Goal: Task Accomplishment & Management: Complete application form

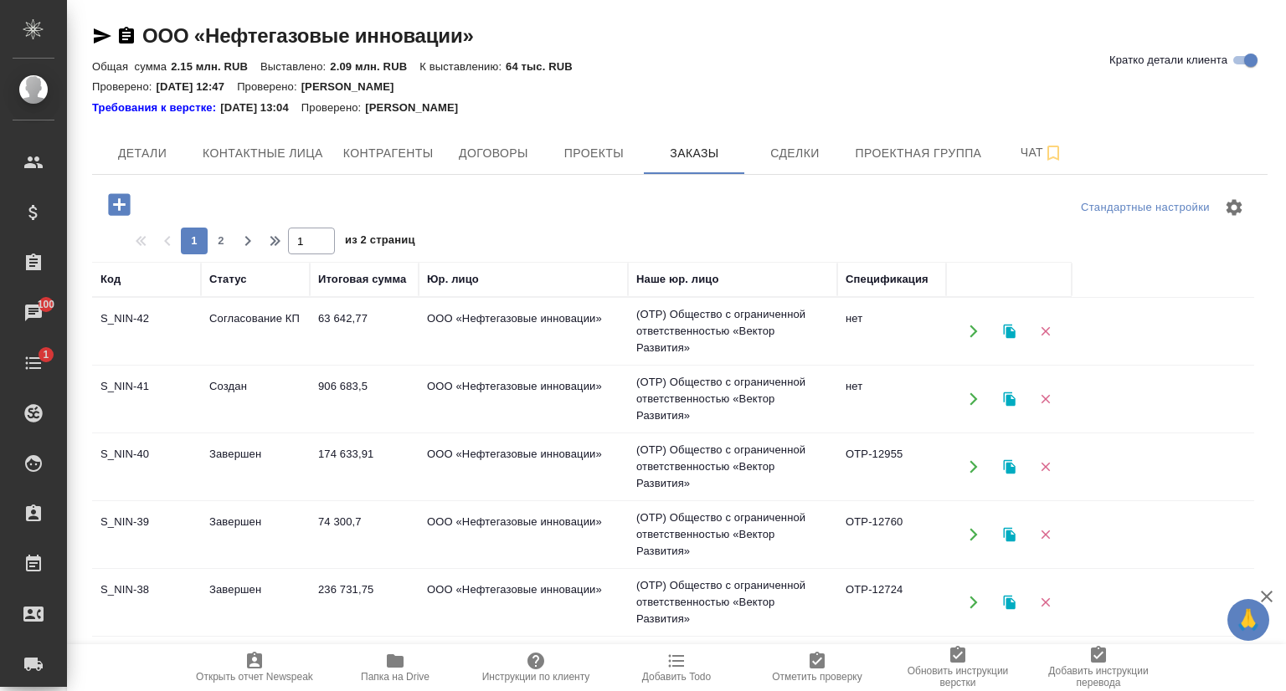
click at [150, 383] on td "S_NIN-41" at bounding box center [146, 399] width 109 height 59
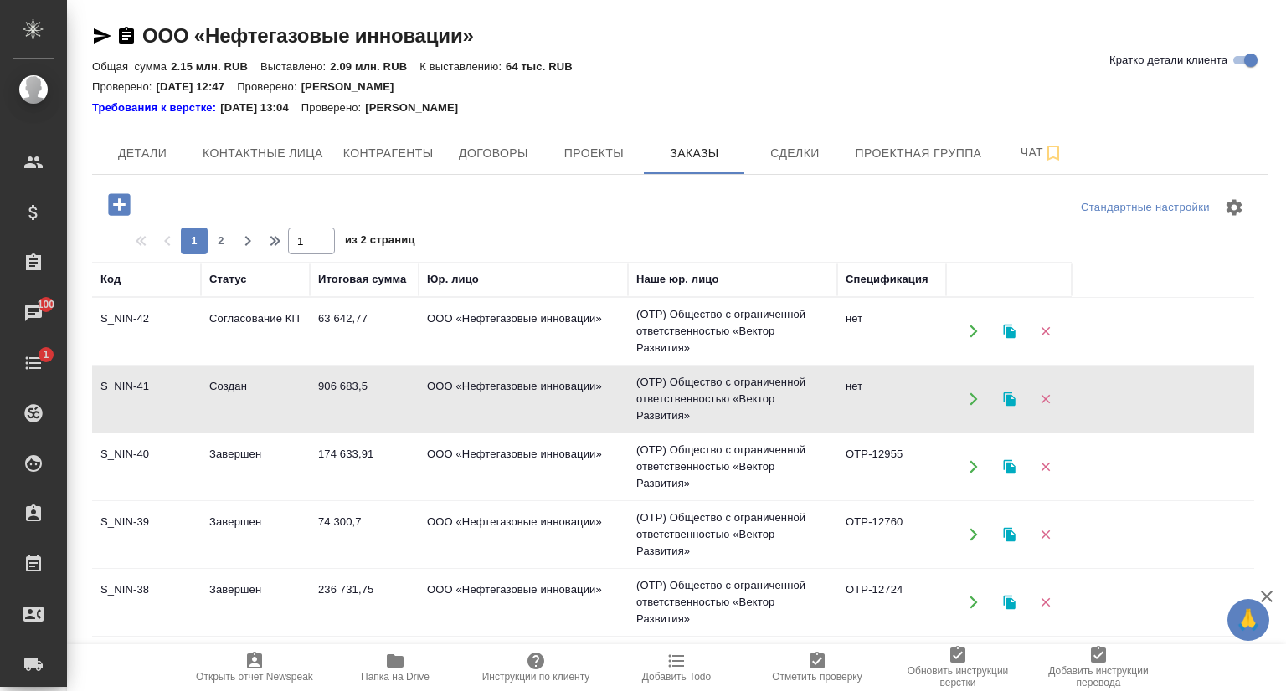
click at [150, 383] on td "S_NIN-41" at bounding box center [146, 399] width 109 height 59
click at [176, 319] on td "S_NIN-42" at bounding box center [146, 331] width 109 height 59
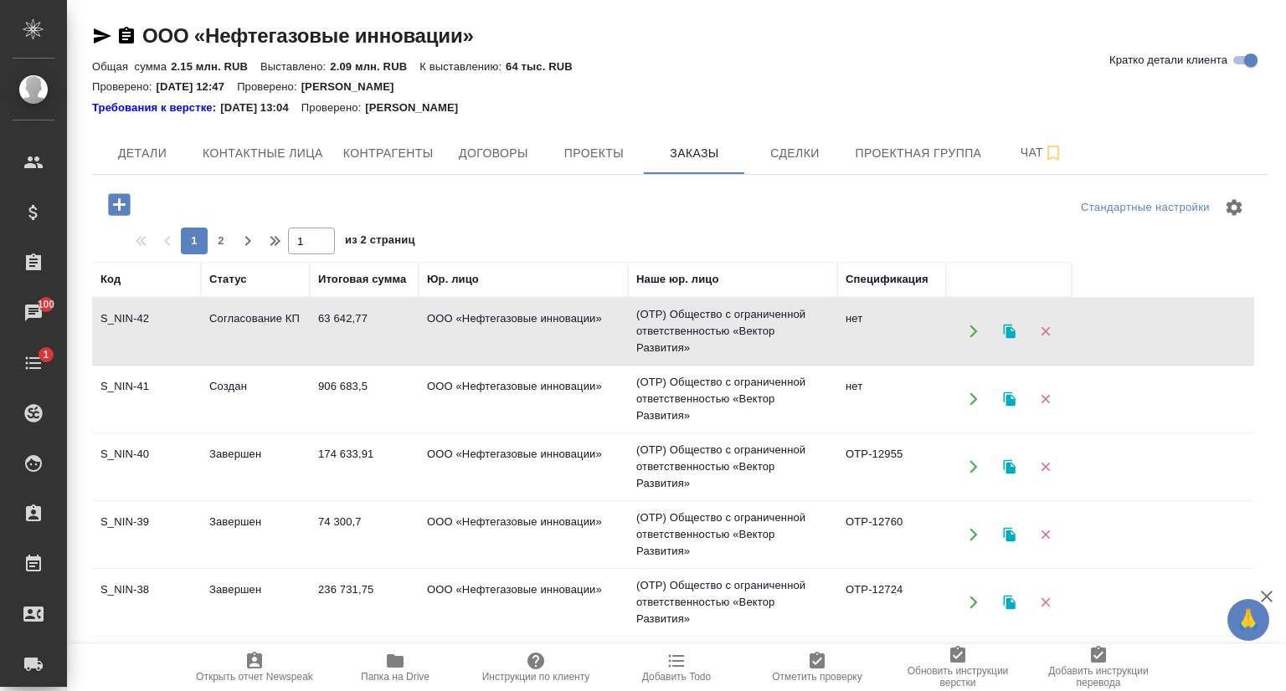
click at [176, 319] on td "S_NIN-42" at bounding box center [146, 331] width 109 height 59
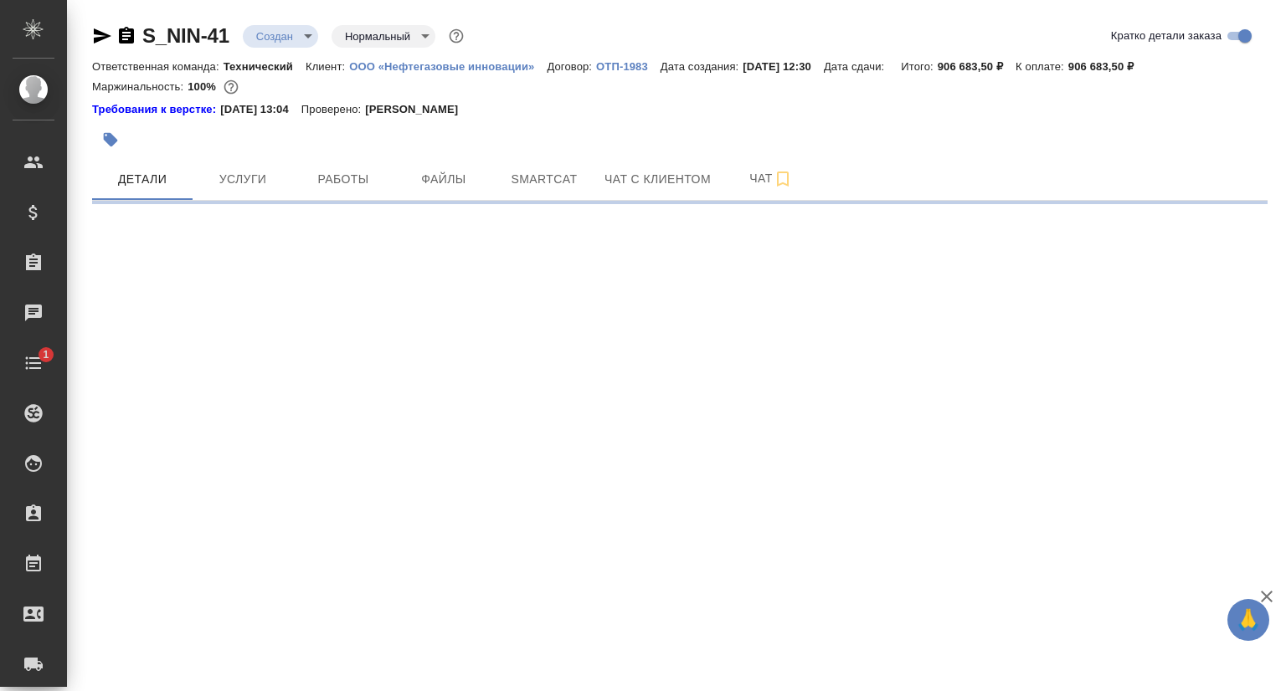
select select "RU"
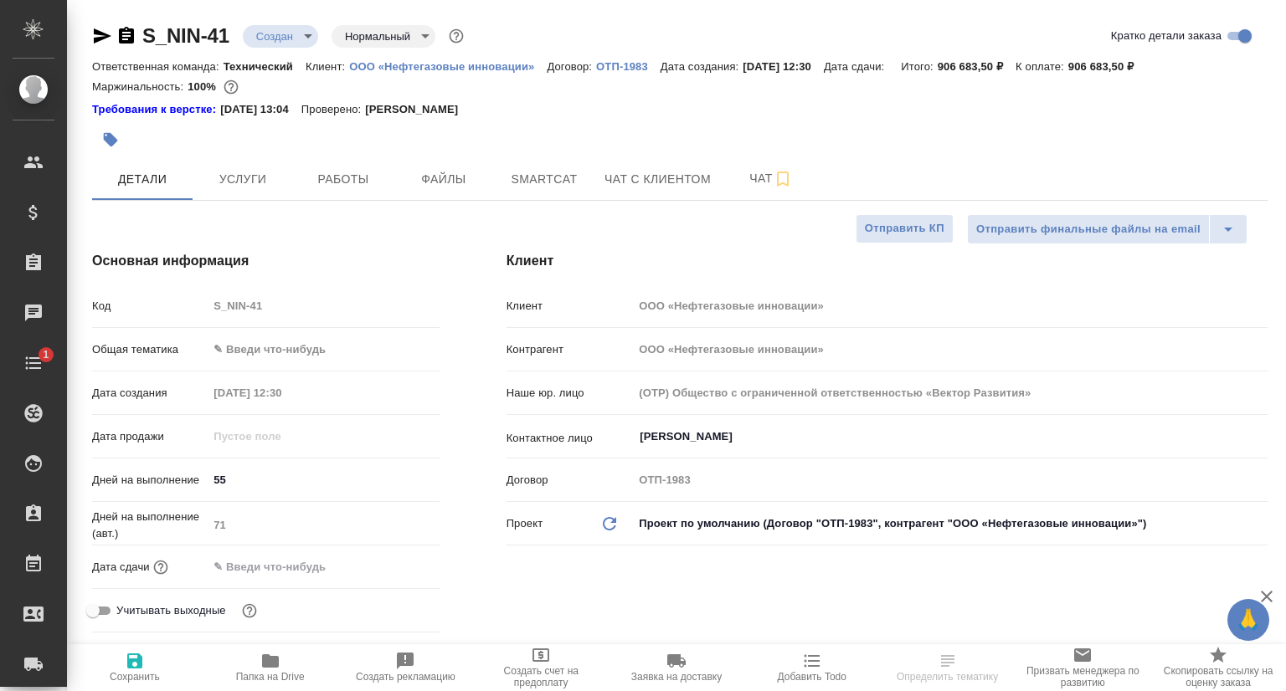
type textarea "x"
type input "[PERSON_NAME]"
type input "Технический"
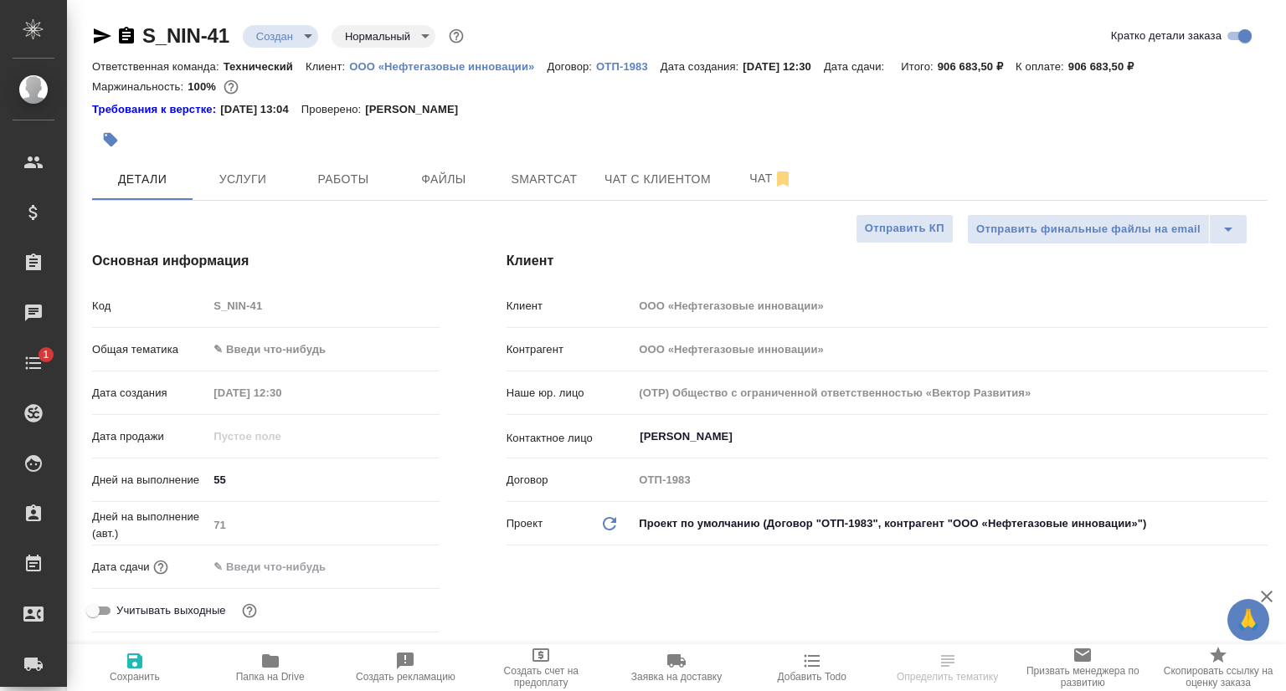
type input "[PERSON_NAME]"
type textarea "x"
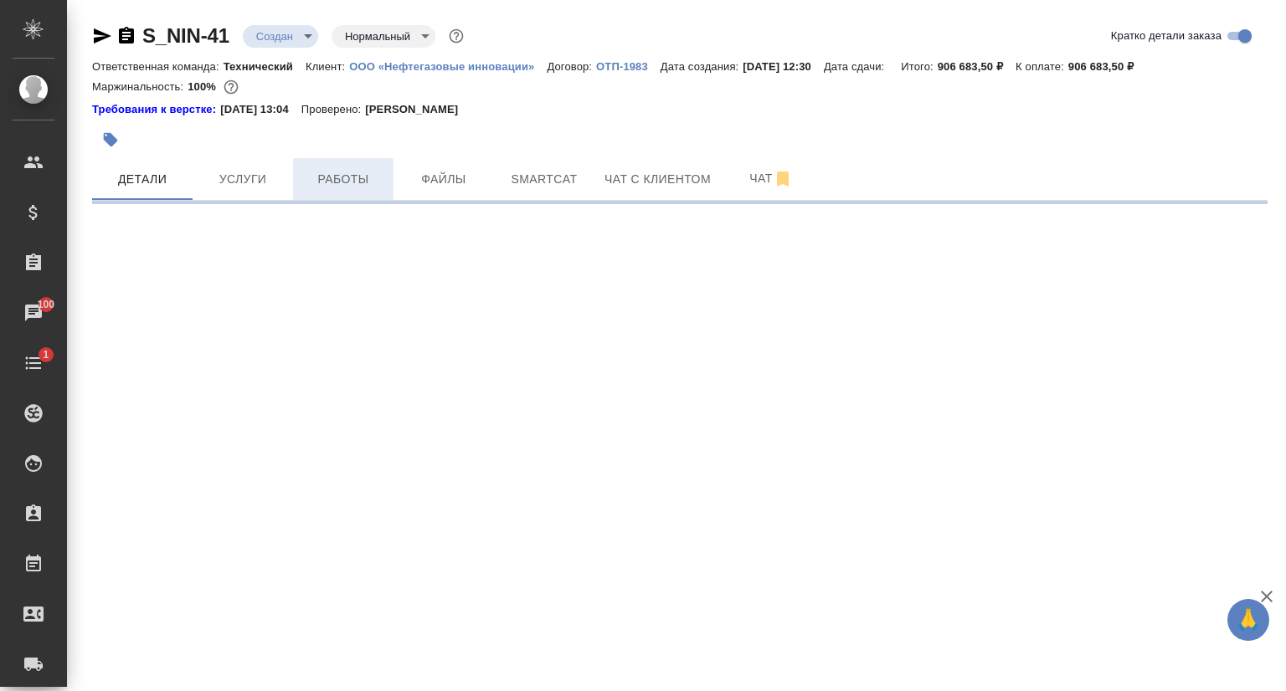
select select "RU"
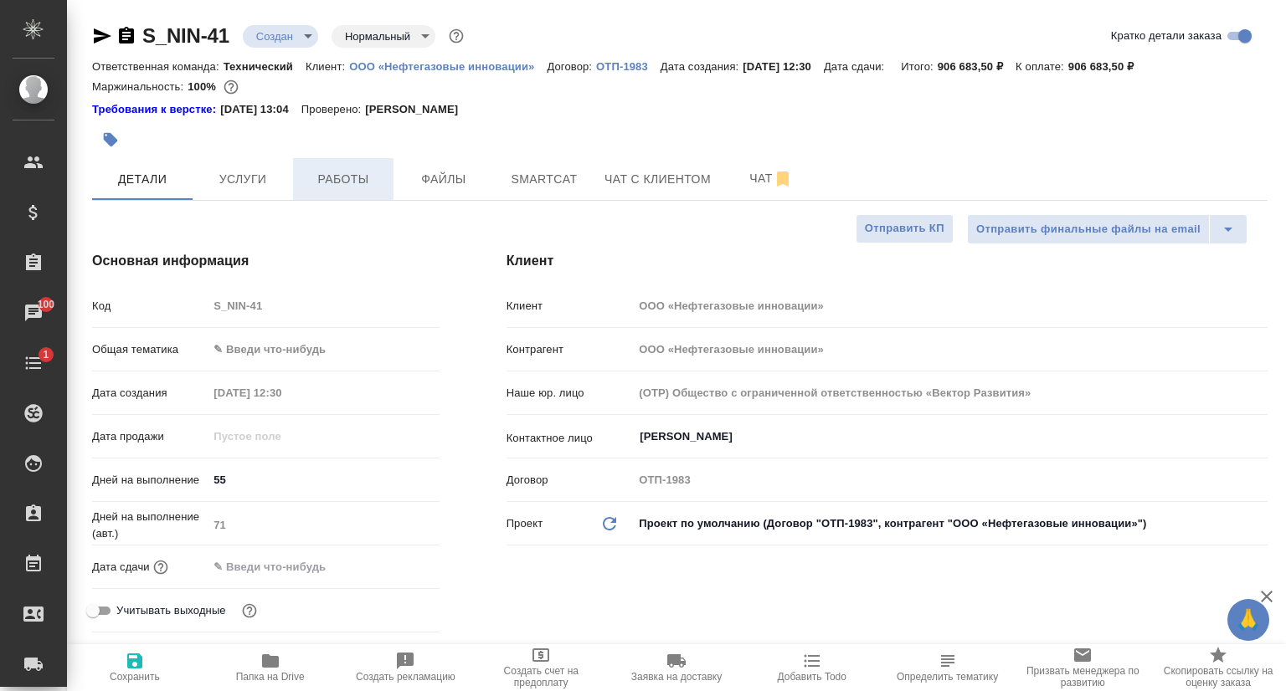
type textarea "x"
click at [193, 306] on div "Код S_NIN-41" at bounding box center [265, 305] width 347 height 29
type textarea "x"
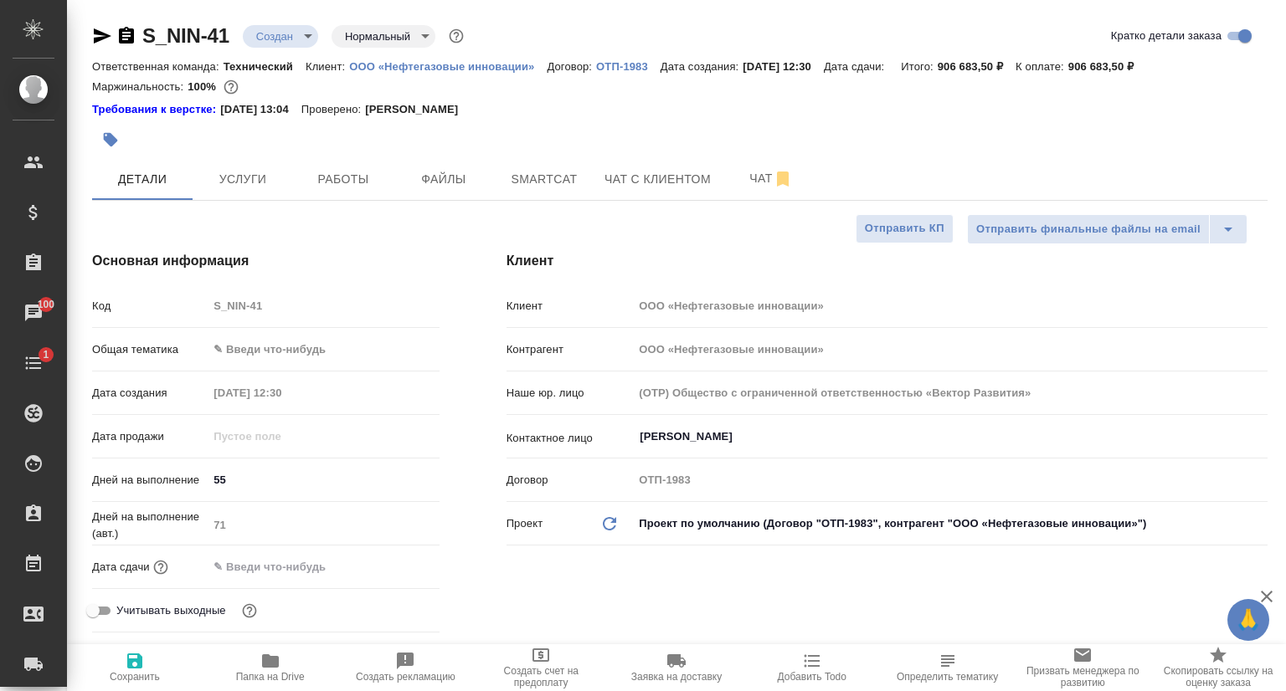
type textarea "x"
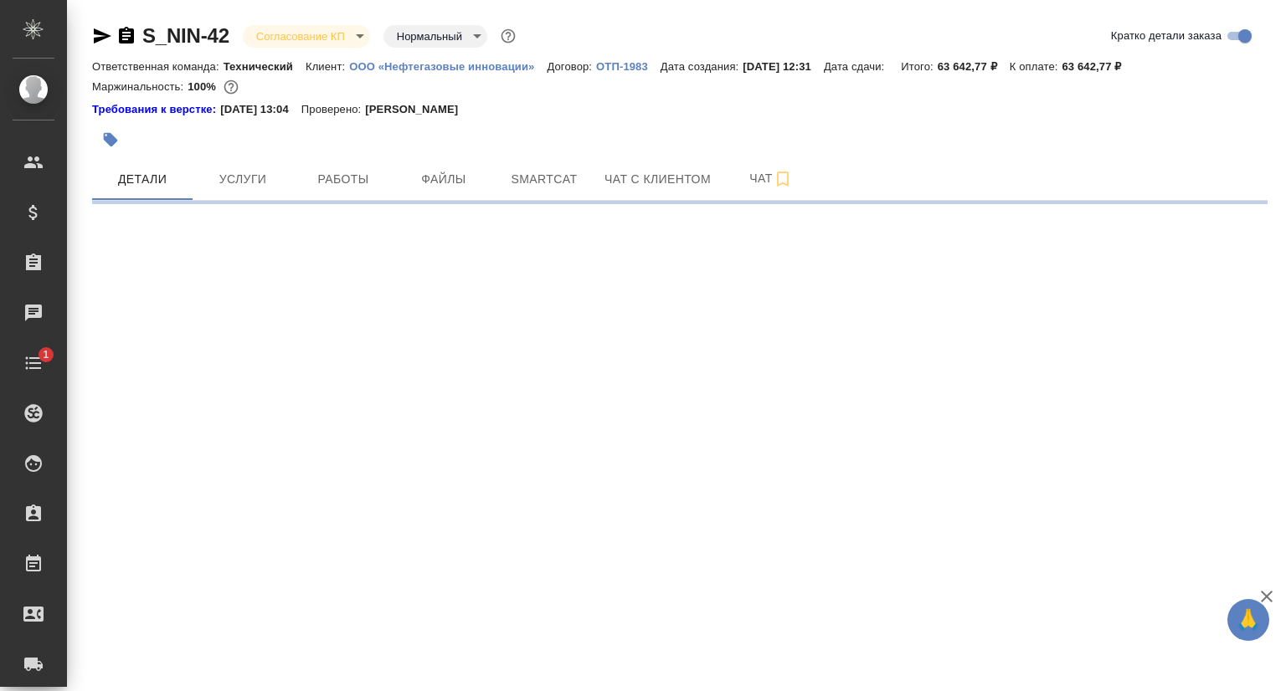
select select "RU"
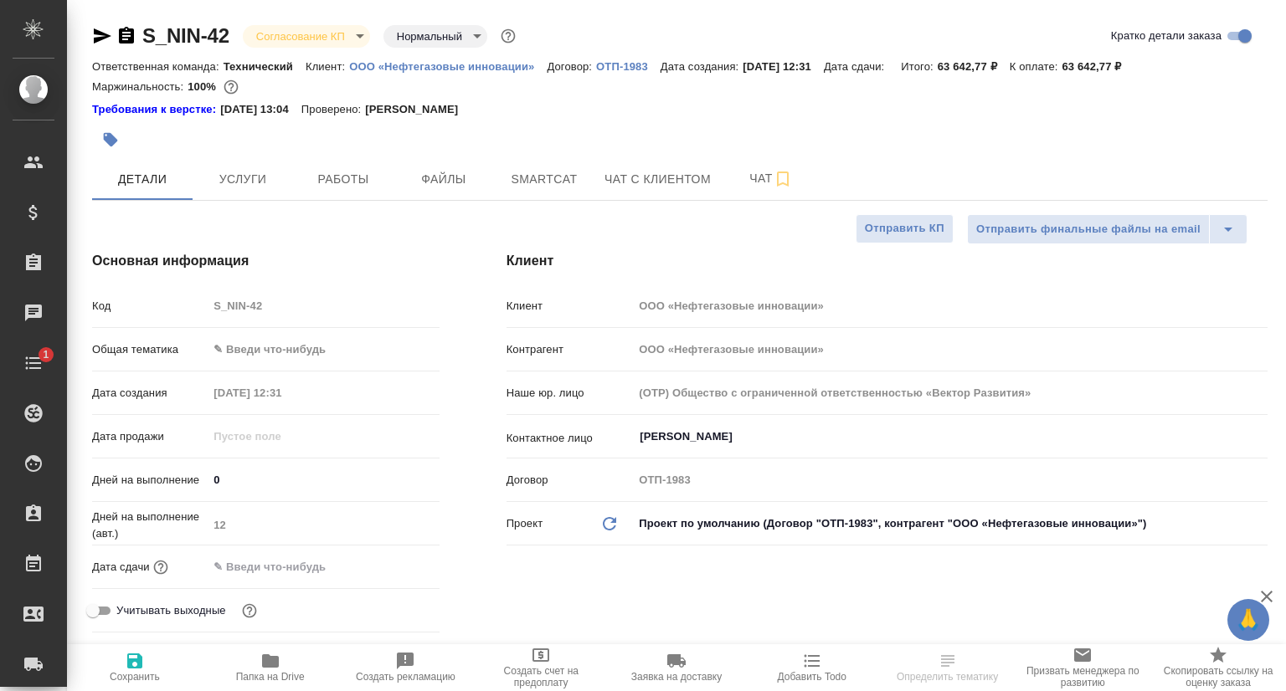
type textarea "x"
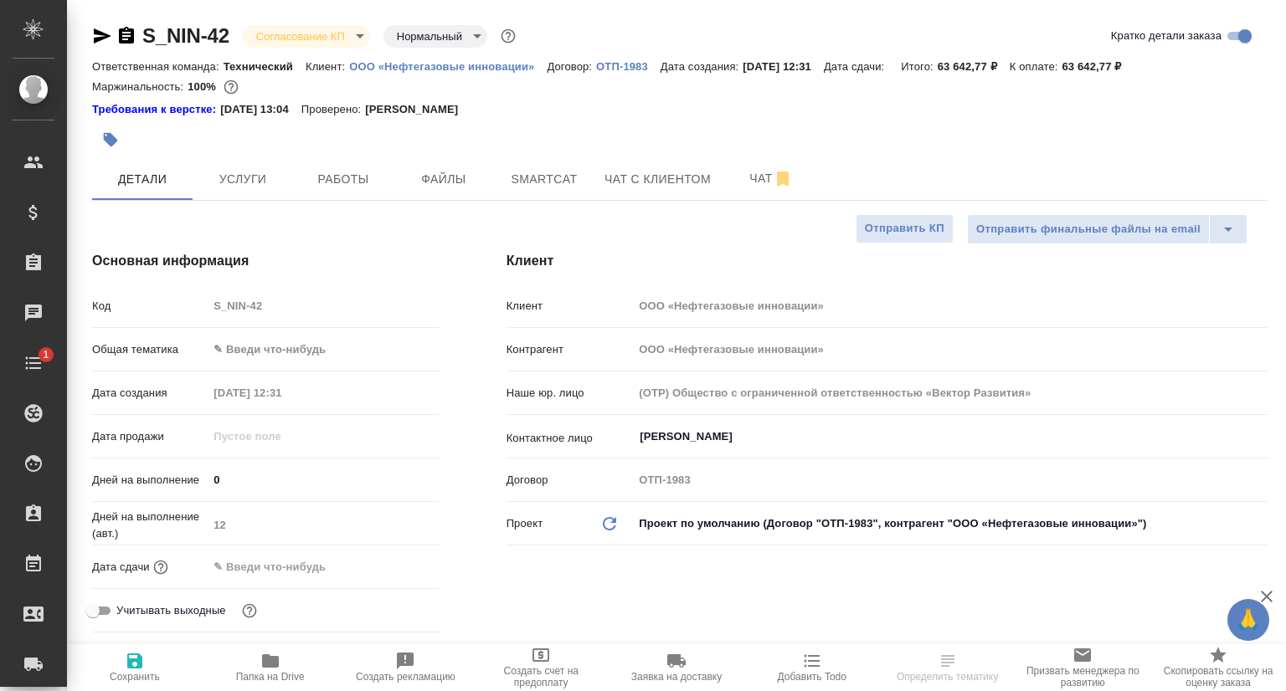
type textarea "x"
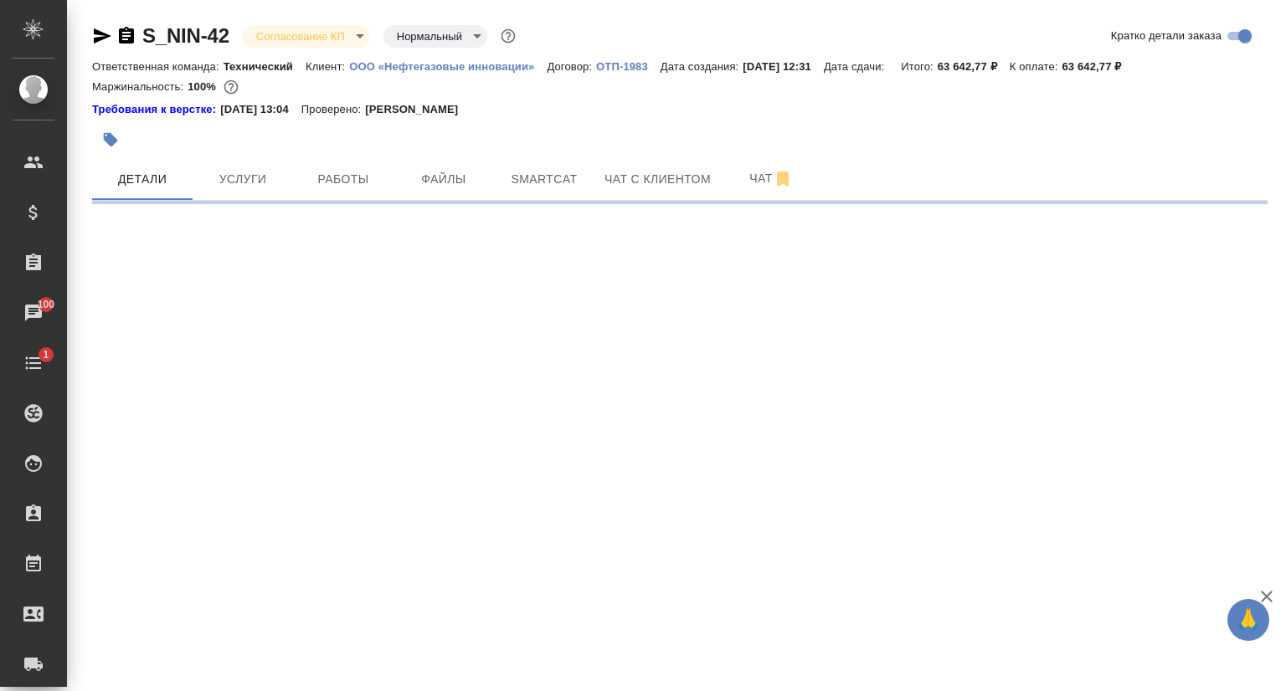
select select "RU"
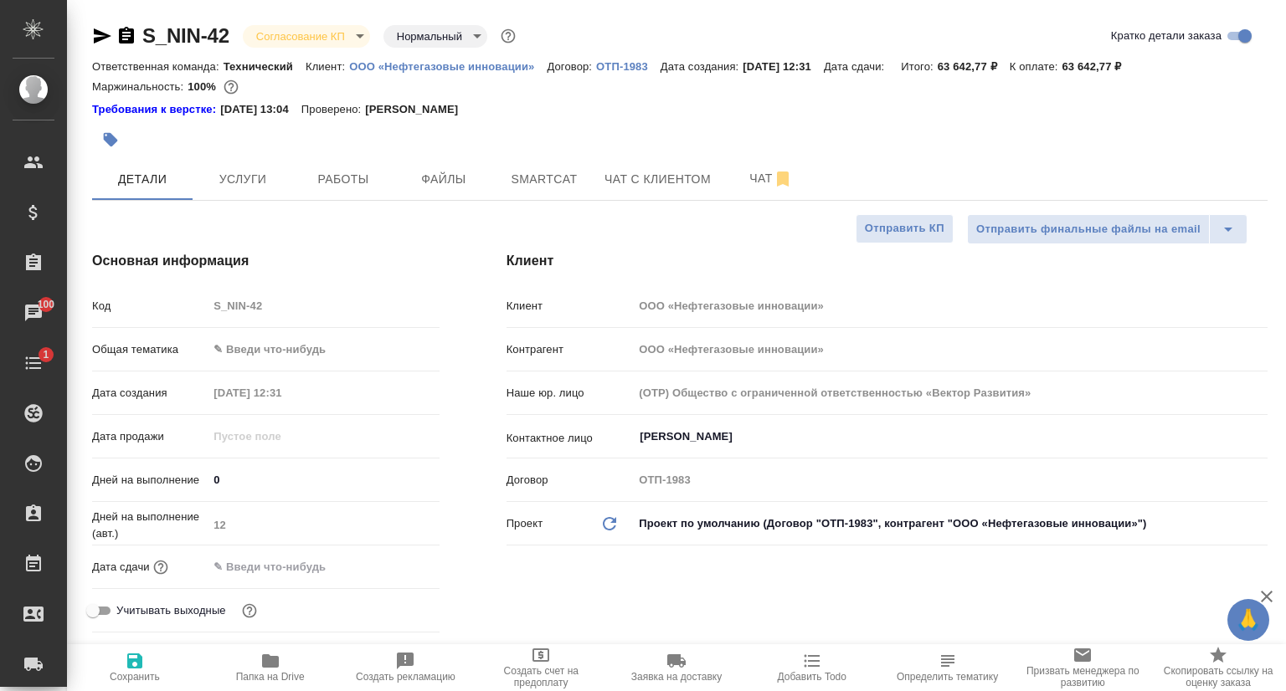
type textarea "x"
